Goal: Task Accomplishment & Management: Complete application form

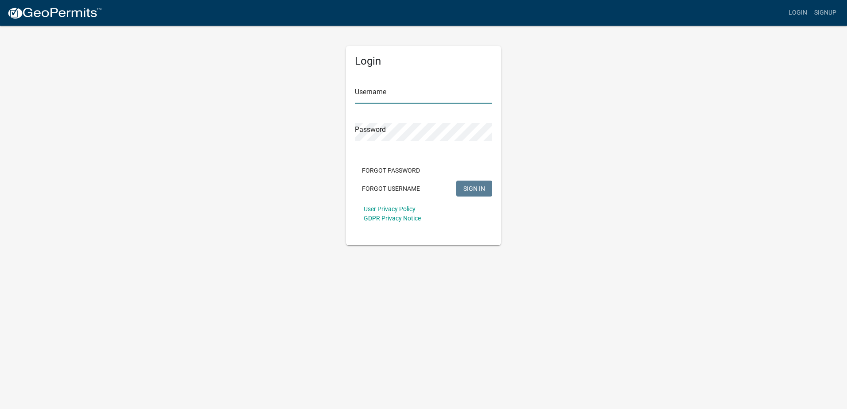
type input "[PERSON_NAME]"
click at [474, 187] on span "SIGN IN" at bounding box center [474, 188] width 22 height 7
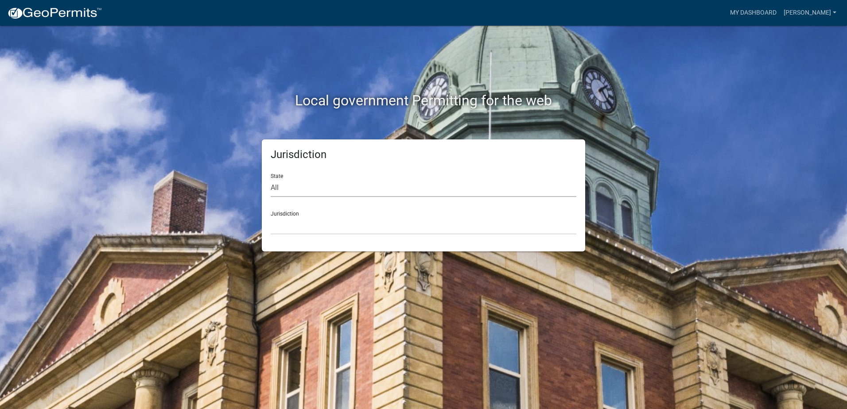
click at [289, 188] on select "All [US_STATE] [US_STATE] [US_STATE] [US_STATE] [US_STATE] [US_STATE] [US_STATE…" at bounding box center [424, 188] width 306 height 18
select select "[US_STATE]"
click at [271, 179] on select "All [US_STATE] [US_STATE] [US_STATE] [US_STATE] [US_STATE] [US_STATE] [US_STATE…" at bounding box center [424, 188] width 306 height 18
click at [291, 222] on select "[GEOGRAPHIC_DATA], [US_STATE] [GEOGRAPHIC_DATA], [US_STATE] [GEOGRAPHIC_DATA], …" at bounding box center [424, 226] width 306 height 18
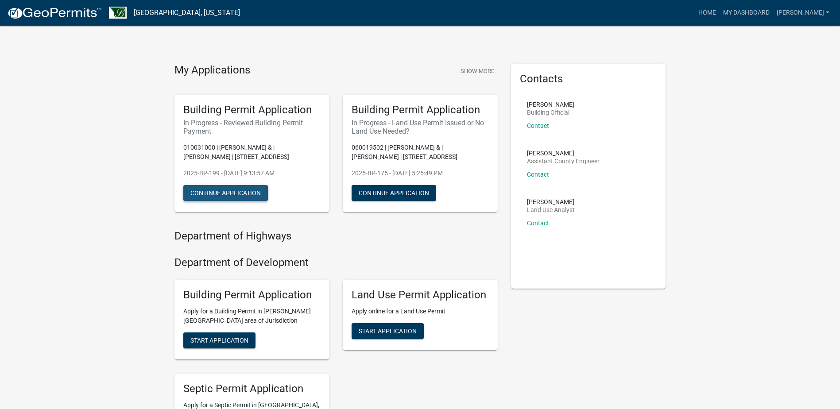
click at [240, 190] on button "Continue Application" at bounding box center [225, 193] width 85 height 16
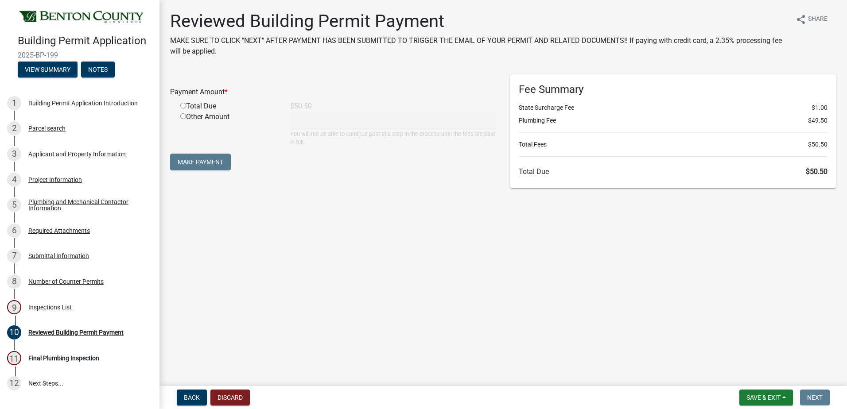
click at [184, 104] on input "radio" at bounding box center [183, 106] width 6 height 6
radio input "true"
type input "50.5"
click at [205, 162] on button "Make Payment" at bounding box center [200, 162] width 61 height 17
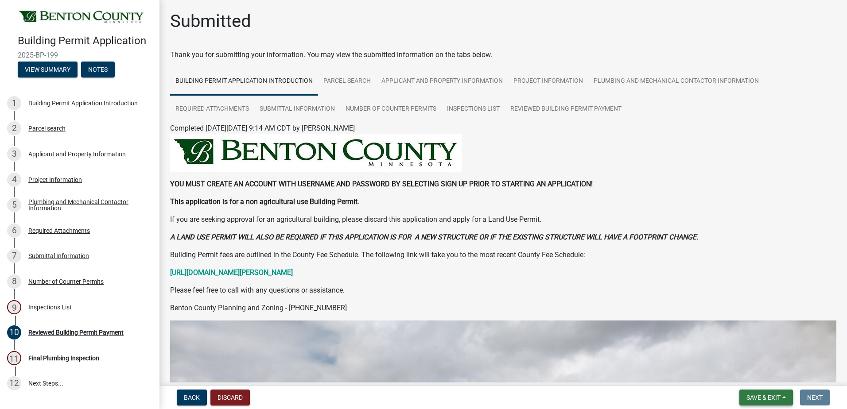
click at [757, 399] on span "Save & Exit" at bounding box center [763, 397] width 34 height 7
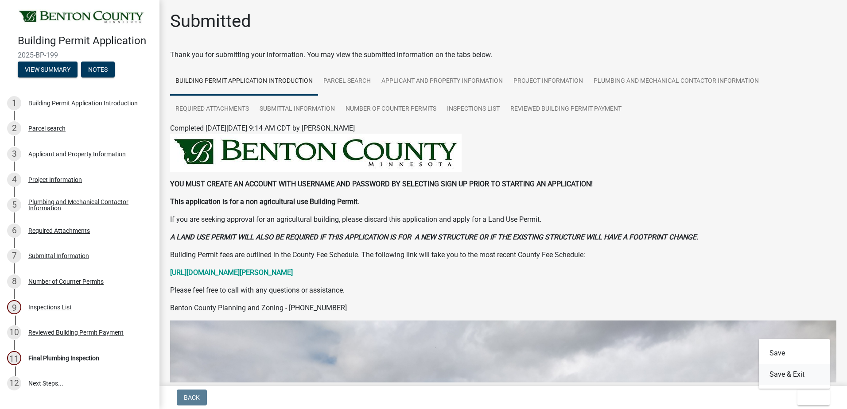
click at [783, 375] on button "Save & Exit" at bounding box center [793, 374] width 71 height 21
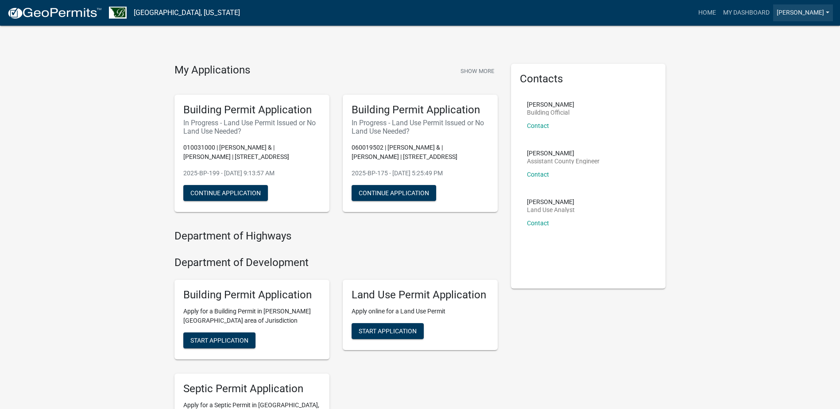
click at [789, 13] on link "[PERSON_NAME]" at bounding box center [803, 12] width 60 height 17
click at [779, 64] on link "Logout" at bounding box center [797, 64] width 71 height 21
